Goal: Transaction & Acquisition: Obtain resource

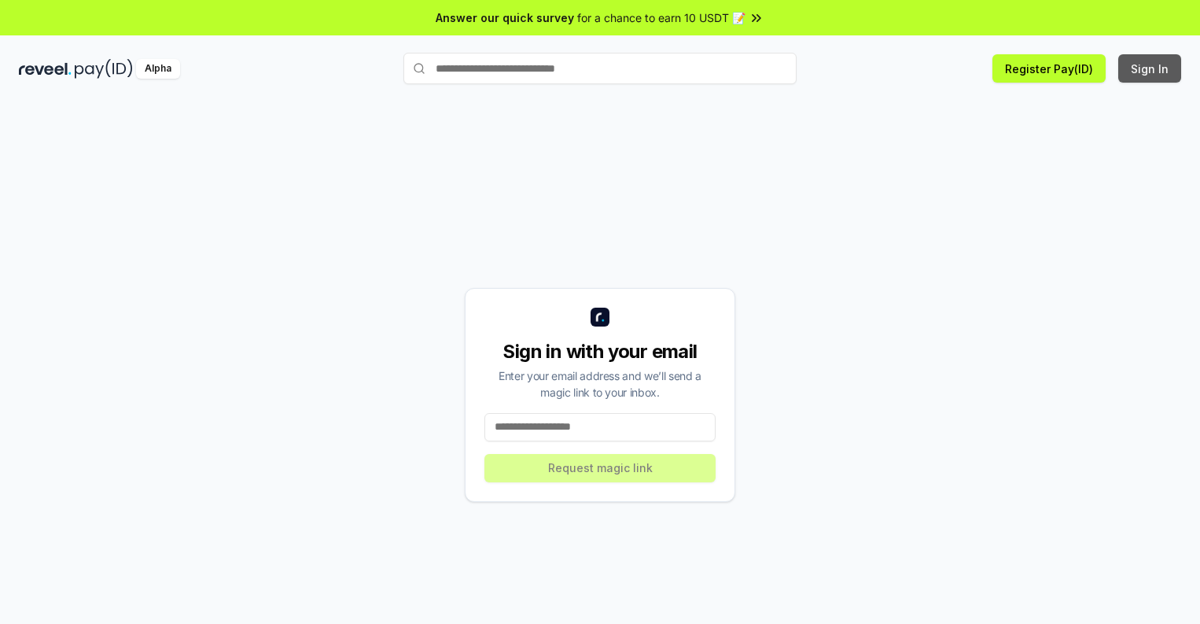
click at [1150, 68] on button "Sign In" at bounding box center [1149, 68] width 63 height 28
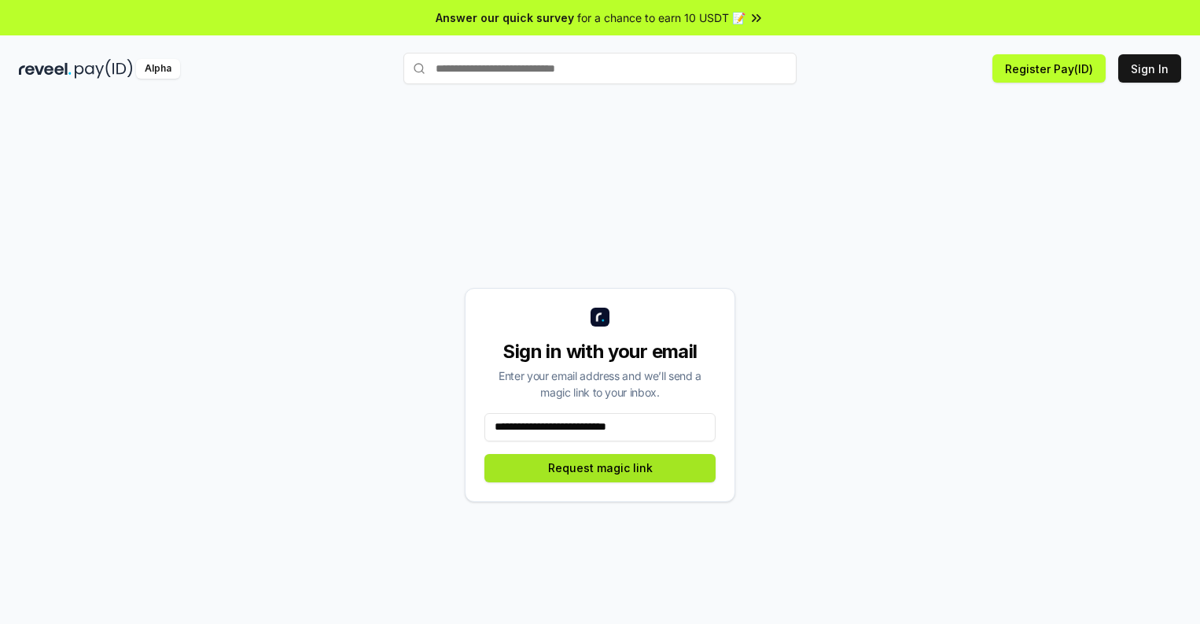
type input "**********"
click at [600, 467] on button "Request magic link" at bounding box center [599, 468] width 231 height 28
